Goal: Transaction & Acquisition: Purchase product/service

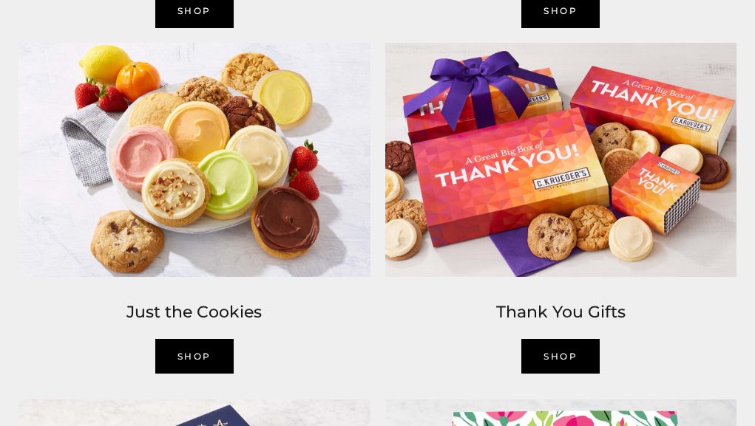
scroll to position [1552, 0]
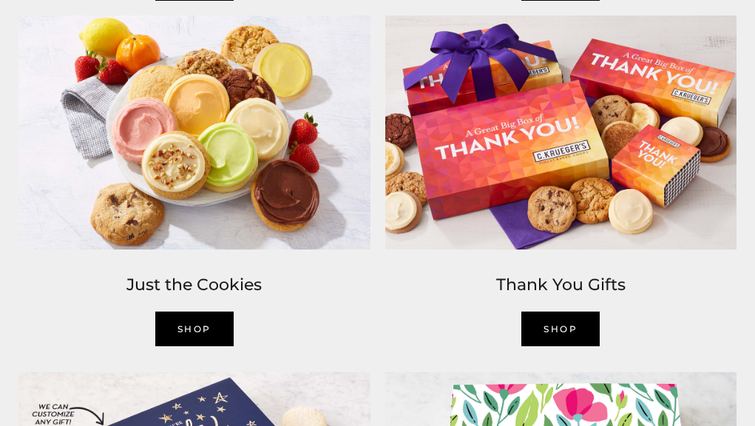
click at [182, 208] on img at bounding box center [194, 132] width 367 height 249
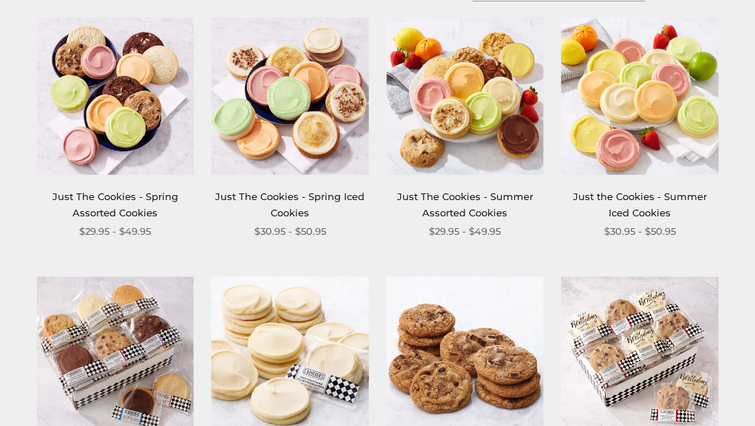
scroll to position [74, 0]
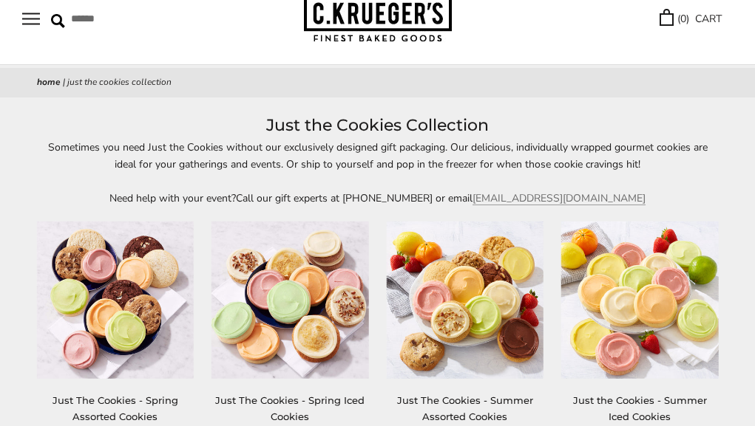
click at [669, 302] on img at bounding box center [639, 300] width 157 height 157
drag, startPoint x: 0, startPoint y: 0, endPoint x: 484, endPoint y: 303, distance: 571.1
click at [484, 303] on img at bounding box center [464, 300] width 157 height 157
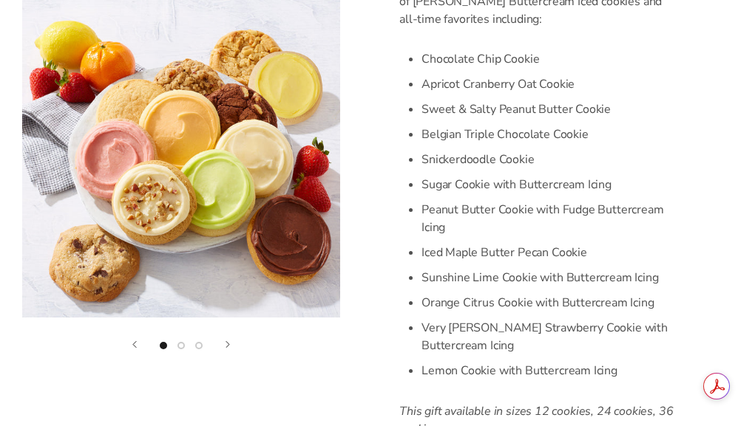
scroll to position [517, 0]
